Goal: Task Accomplishment & Management: Complete application form

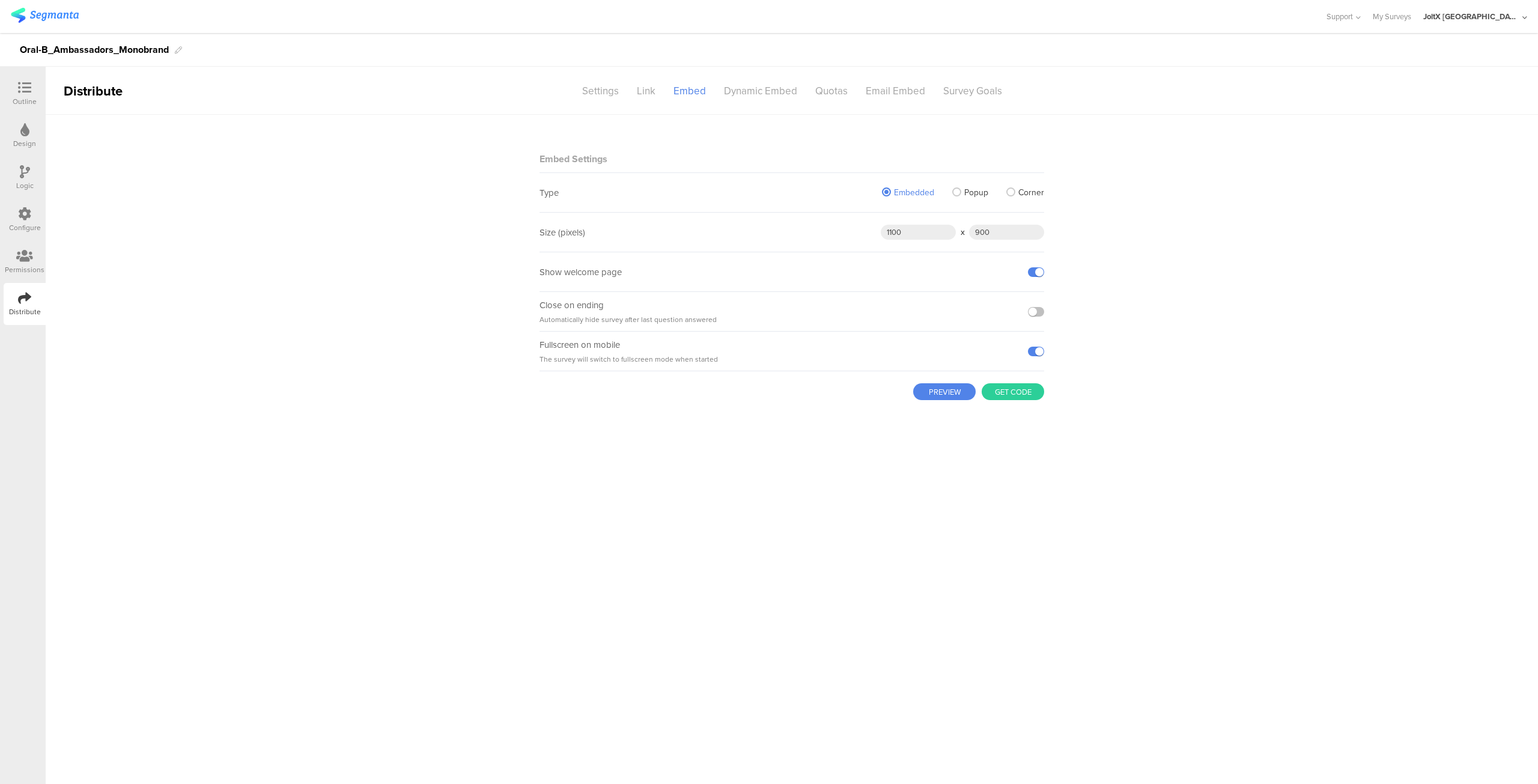
click at [24, 82] on icon at bounding box center [24, 88] width 13 height 13
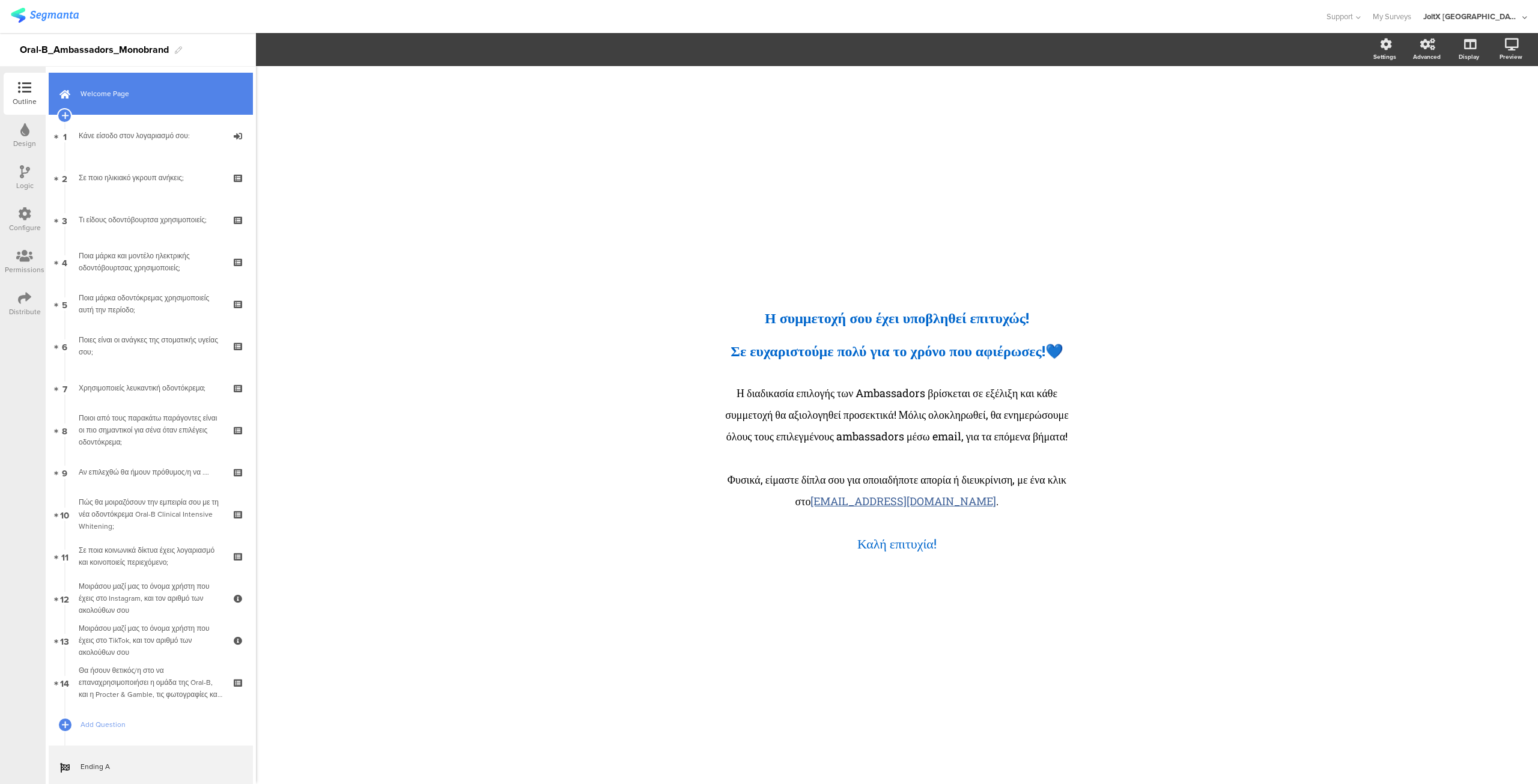
click at [108, 93] on span "Welcome Page" at bounding box center [157, 94] width 154 height 12
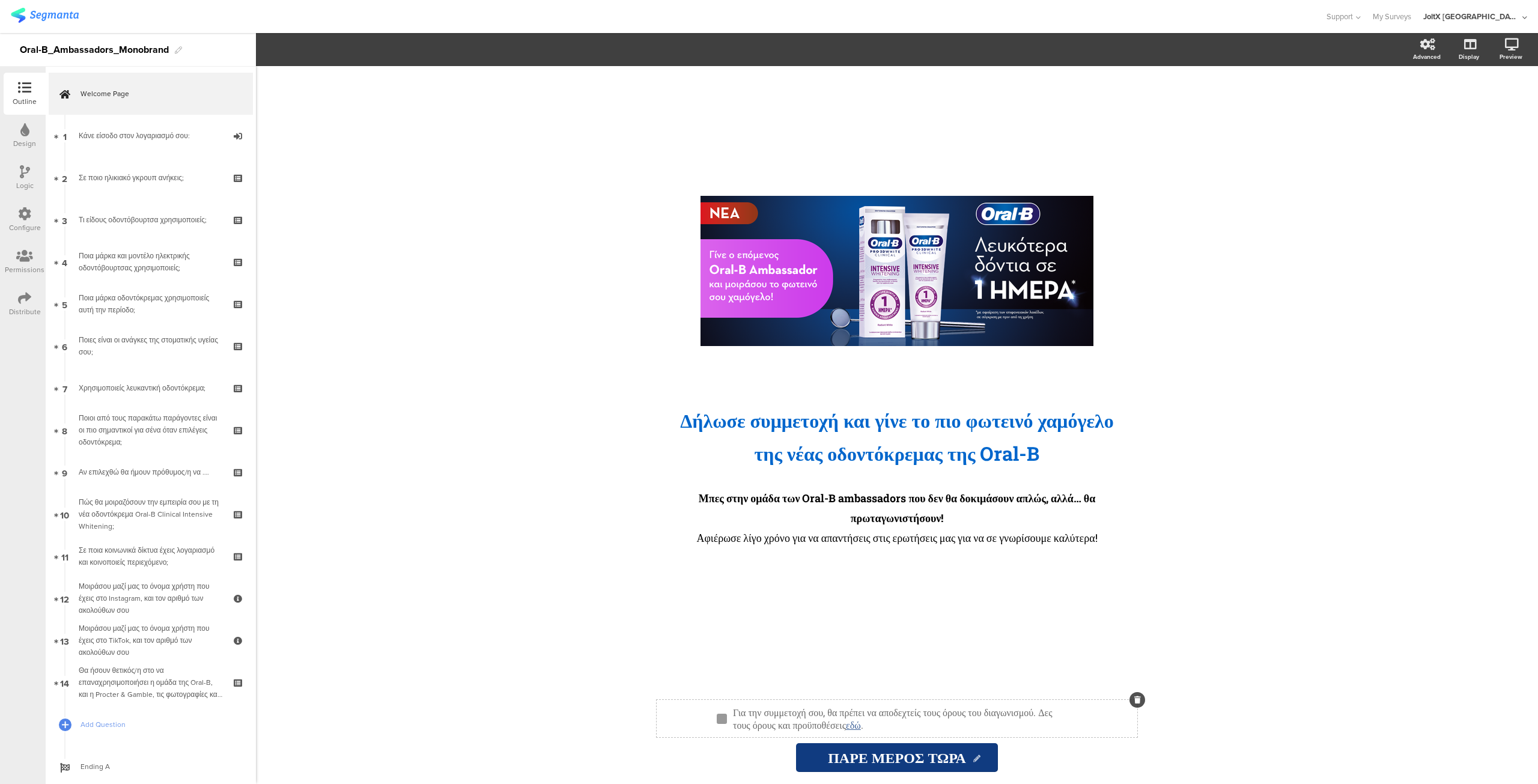
click at [781, 710] on div "Για την συμμετοχή σου, θα πρέπει να αποδεχτείς τους όρους του διαγωνισμού. Δες …" at bounding box center [902, 718] width 344 height 31
drag, startPoint x: 981, startPoint y: 723, endPoint x: 735, endPoint y: 718, distance: 246.1
click at [734, 710] on p "Για την συμμετοχή σου, θα πρέπει να αποδεχτείς τους όρους του διαγωνισμού. Δες …" at bounding box center [902, 718] width 338 height 25
click at [735, 711] on p "ηλώνω ότι έχω διαβάσει και αποδέχομαι τους όρους χρήσης και συμμετοχής στο πρόγ…" at bounding box center [902, 718] width 338 height 25
click at [597, 592] on div "/ Δήλωσε συμμετοχή και γίνε το πιο φωτεινό χαμόγελο της νέας οδοντόκρεμα ﻿ ς τη…" at bounding box center [897, 425] width 1282 height 718
